Goal: Information Seeking & Learning: Learn about a topic

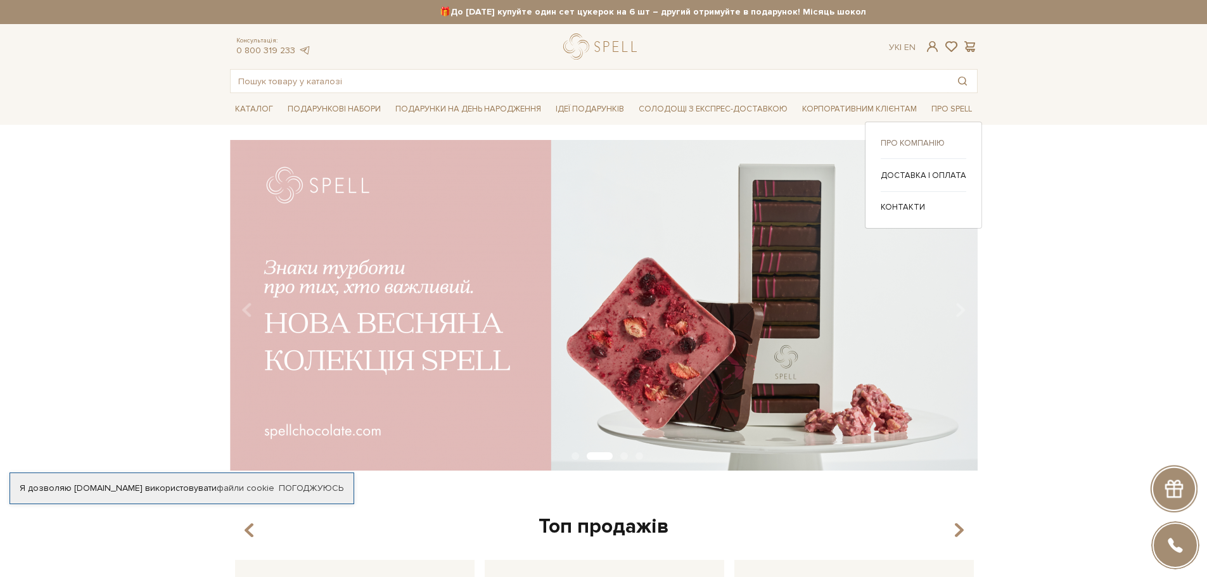
click at [918, 141] on link "Про компанію" at bounding box center [924, 143] width 86 height 11
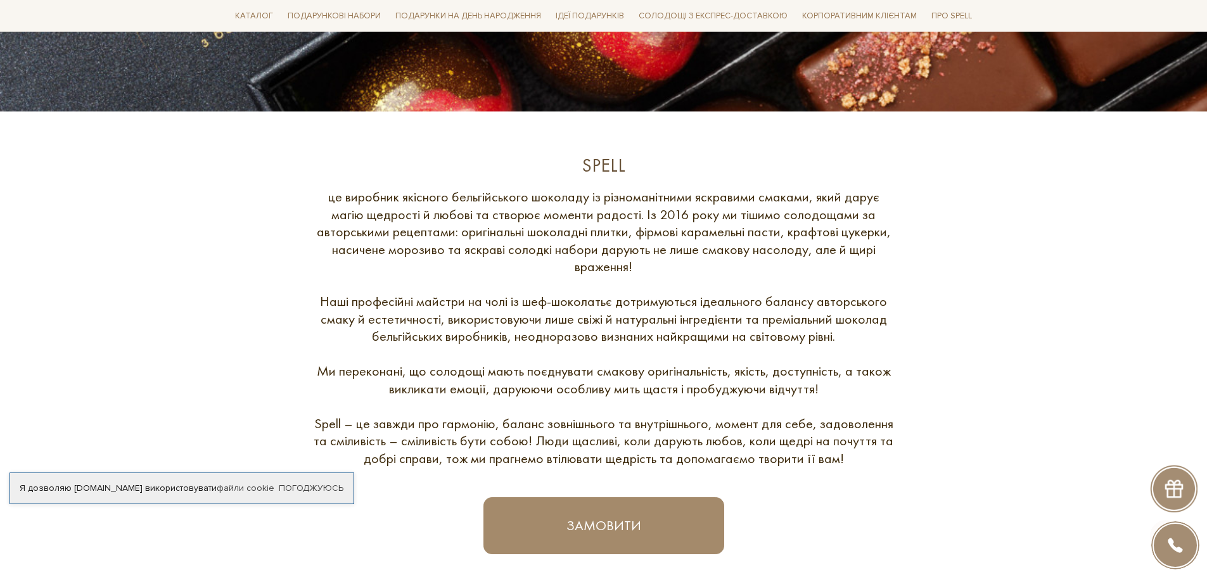
scroll to position [406, 0]
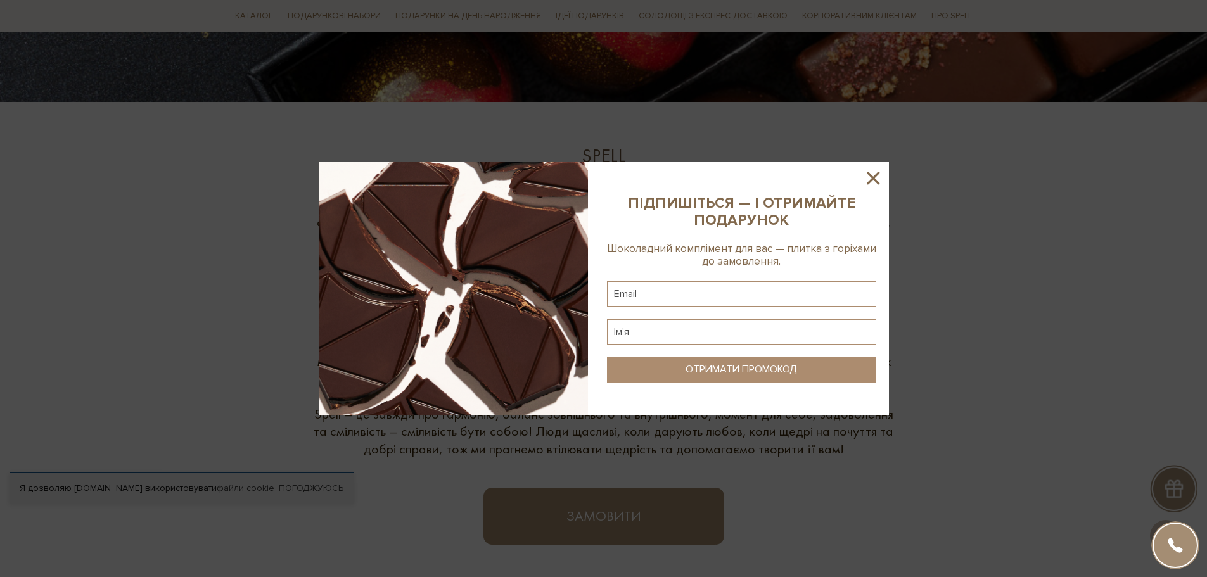
click at [349, 190] on img at bounding box center [453, 289] width 269 height 254
drag, startPoint x: 879, startPoint y: 190, endPoint x: 873, endPoint y: 174, distance: 16.2
click at [873, 174] on div at bounding box center [604, 289] width 570 height 254
click at [873, 174] on icon at bounding box center [874, 178] width 22 height 22
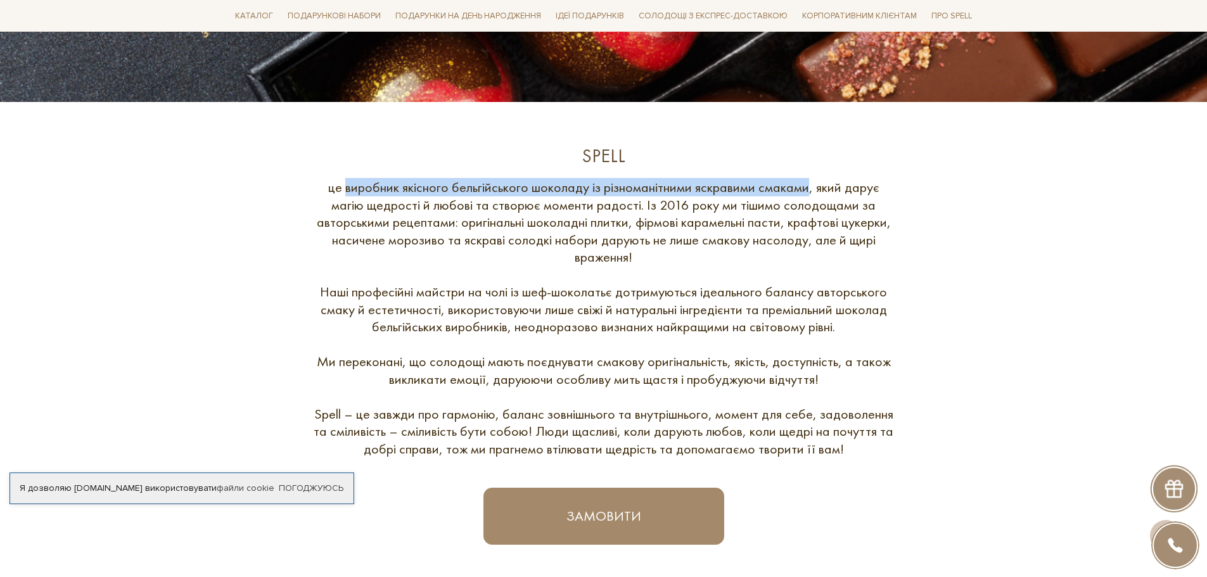
drag, startPoint x: 349, startPoint y: 186, endPoint x: 807, endPoint y: 177, distance: 459.0
click at [807, 177] on div "Spell це виробник якісного бельгійського шоколаду із різноманітними яскравими с…" at bounding box center [603, 344] width 763 height 401
copy div "виробник якісного бельгійського шоколаду із різноманітними яскравими смаками"
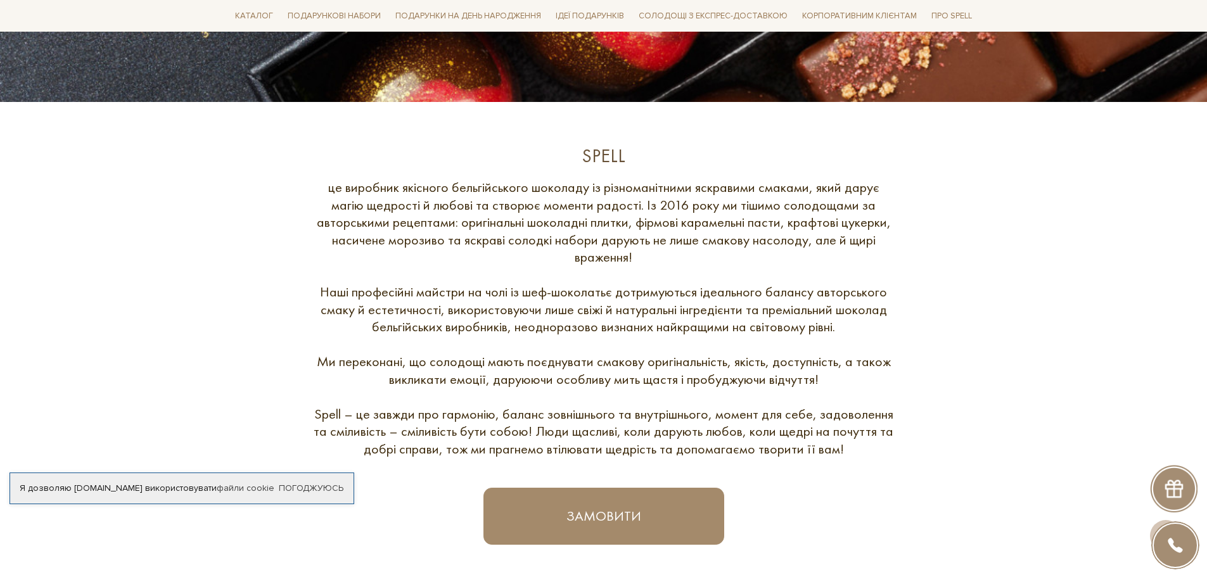
click at [748, 284] on div "це виробник якісного бельгійського шоколаду із різноманітними яскравими смаками…" at bounding box center [603, 318] width 583 height 279
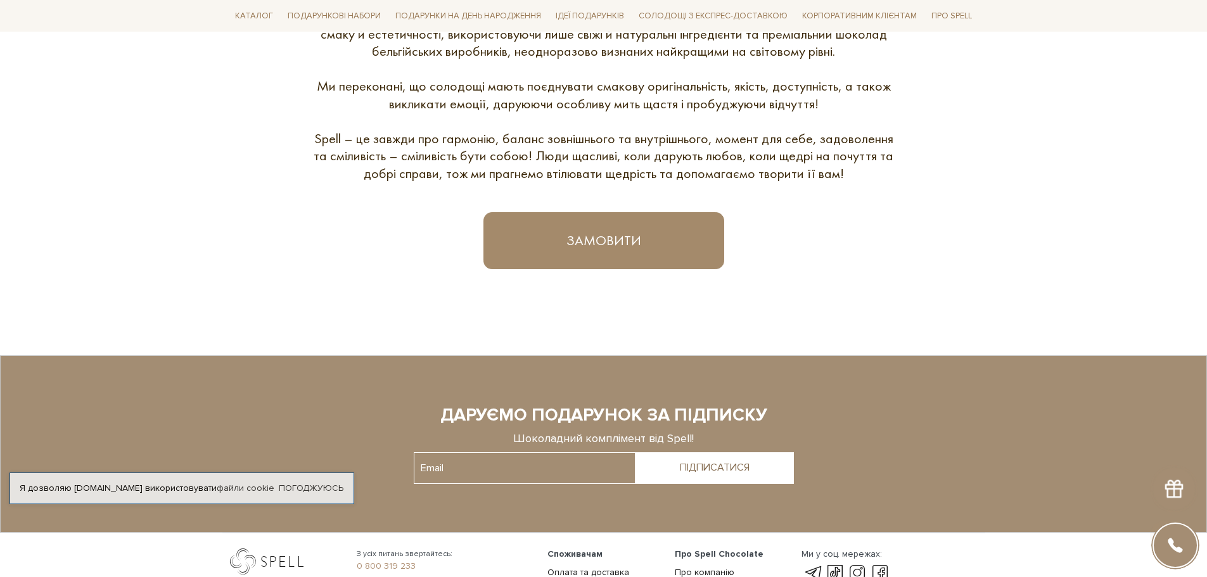
scroll to position [837, 0]
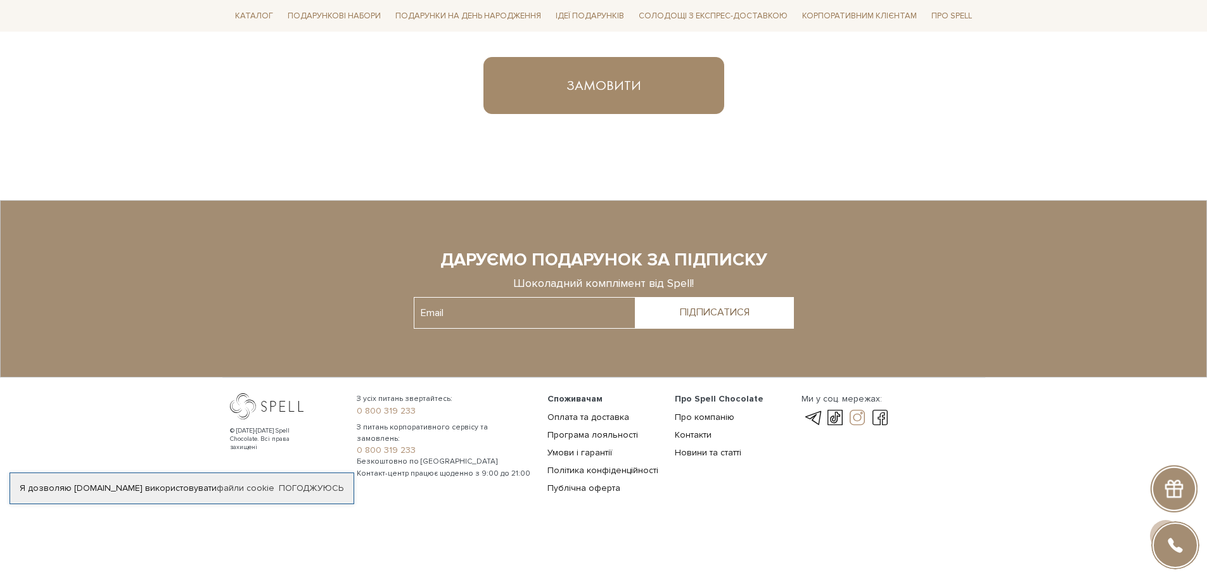
click at [856, 420] on link at bounding box center [858, 418] width 22 height 15
click at [877, 414] on link at bounding box center [881, 418] width 22 height 15
click at [835, 417] on link at bounding box center [836, 418] width 22 height 15
click at [818, 411] on link at bounding box center [813, 418] width 22 height 15
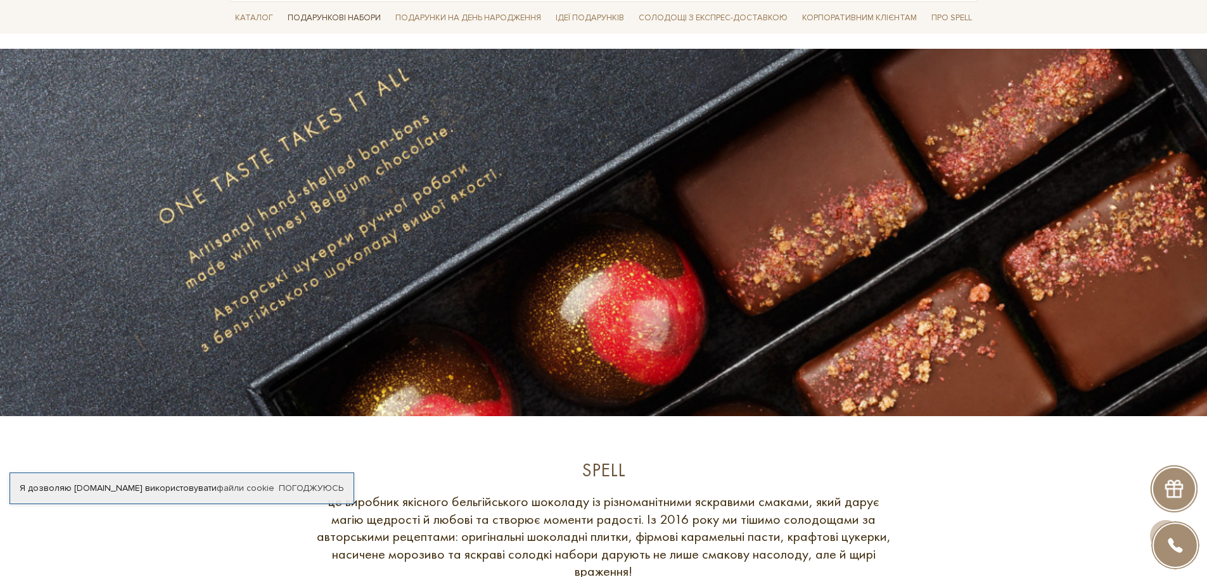
scroll to position [87, 0]
